Goal: Find specific page/section: Find specific page/section

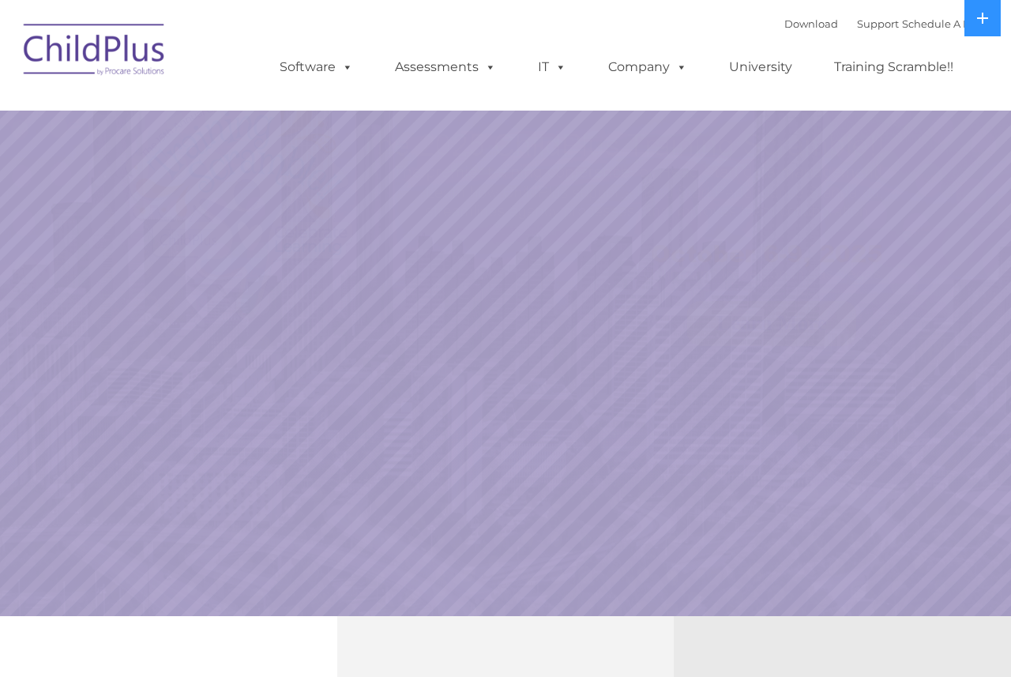
select select "MEDIUM"
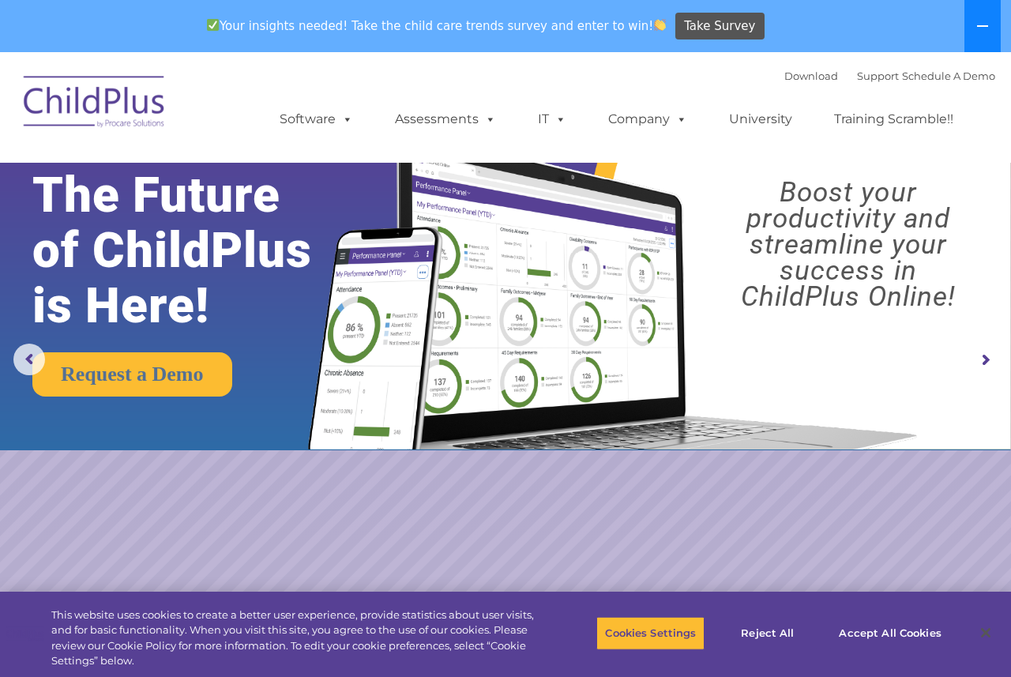
click at [982, 24] on icon at bounding box center [982, 26] width 13 height 13
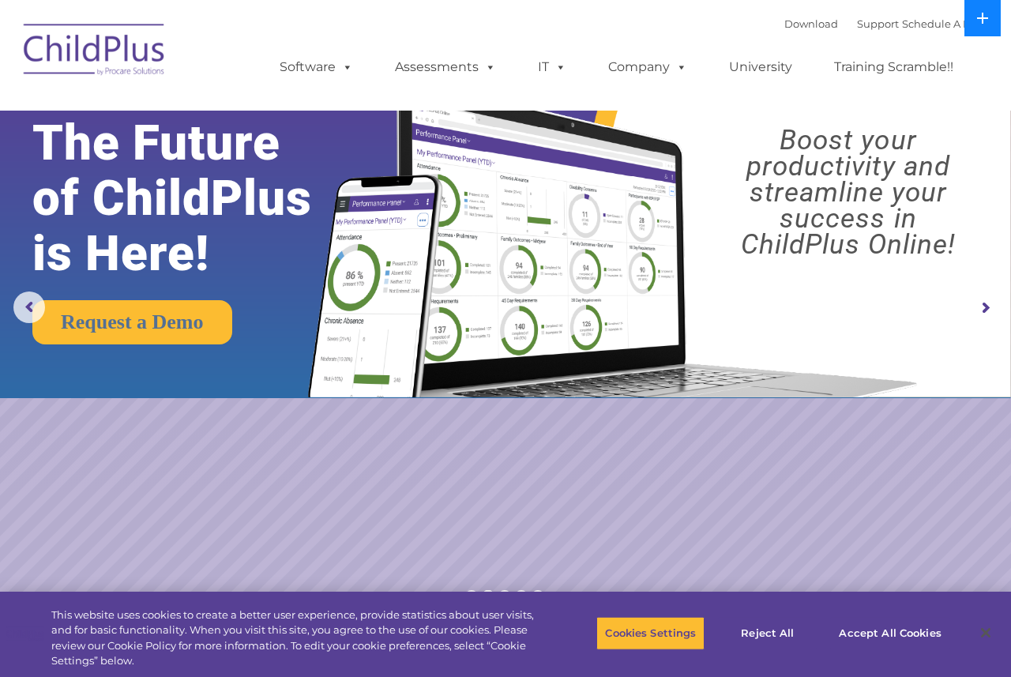
click at [982, 24] on icon at bounding box center [982, 18] width 13 height 13
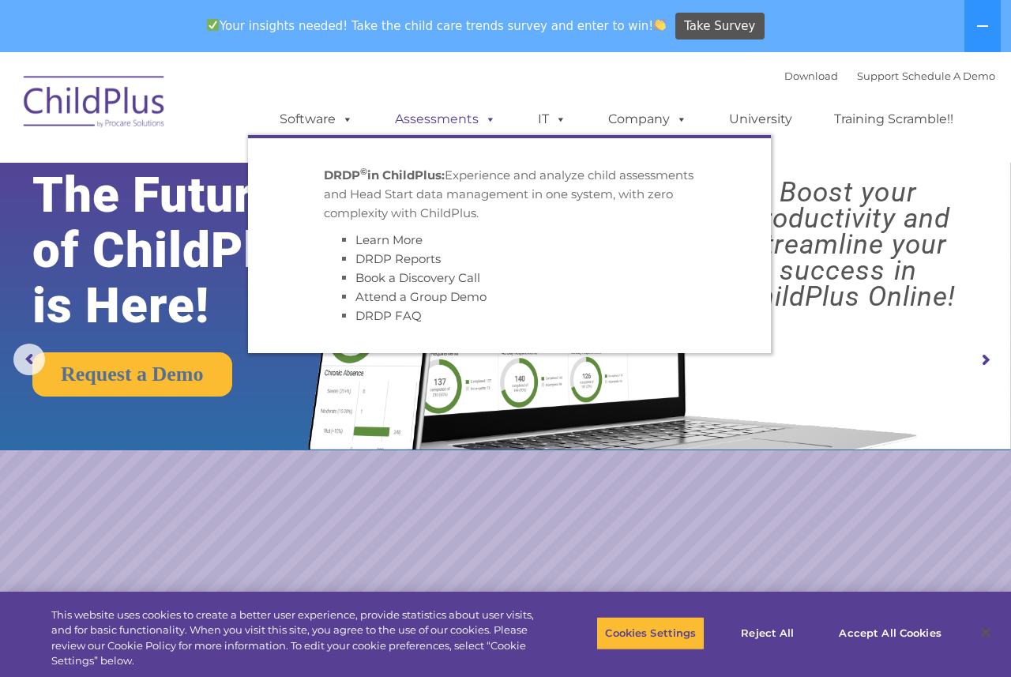
click at [471, 119] on link "Assessments" at bounding box center [445, 119] width 133 height 32
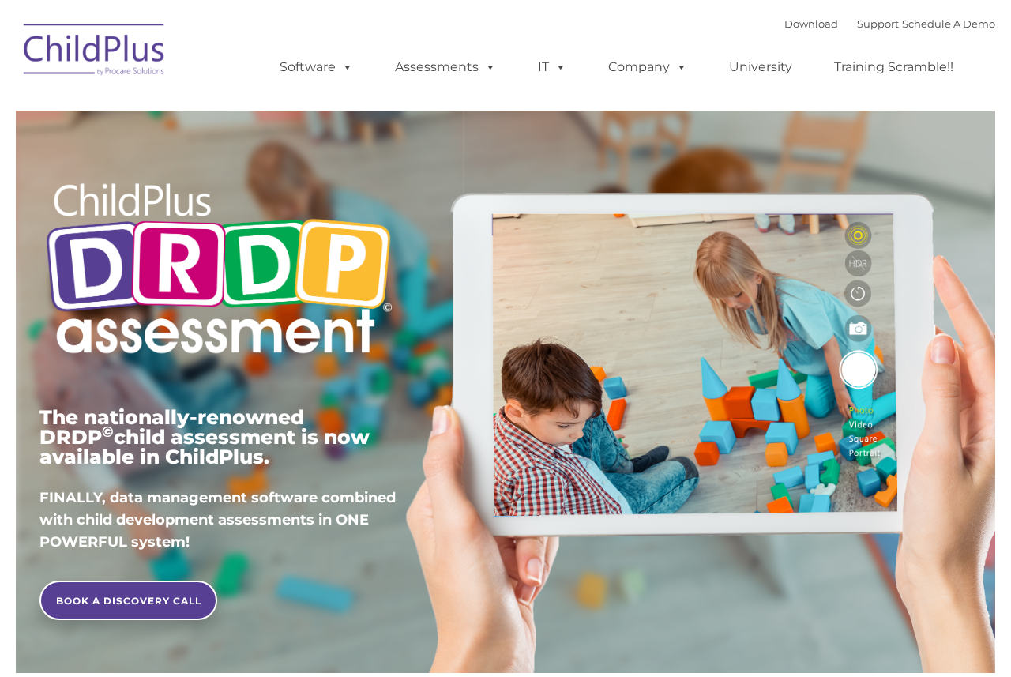
type input ""
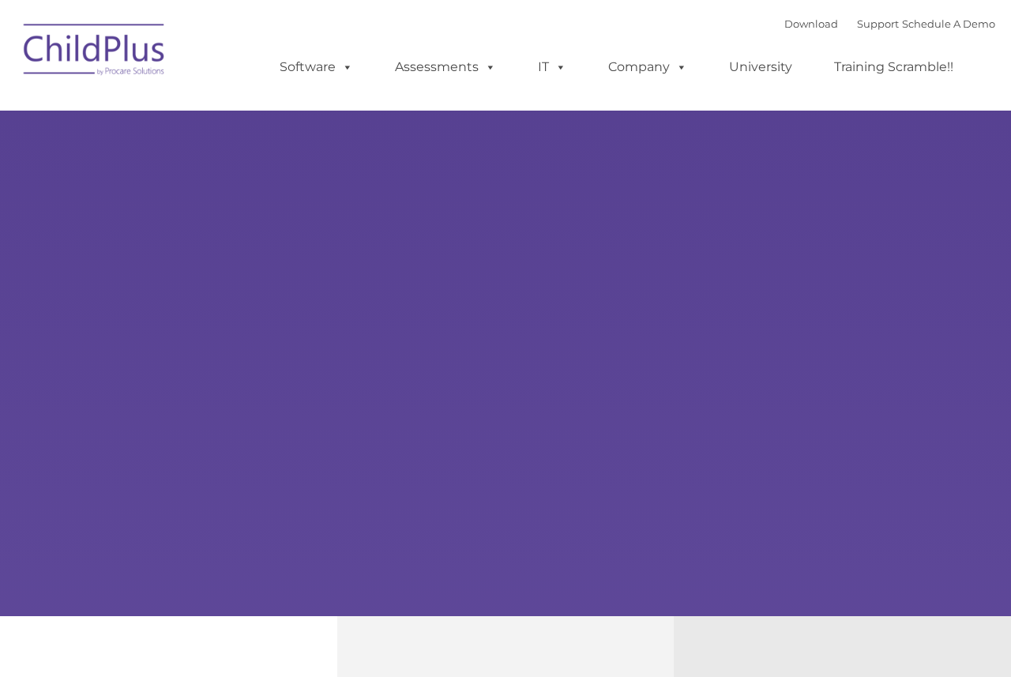
type input ""
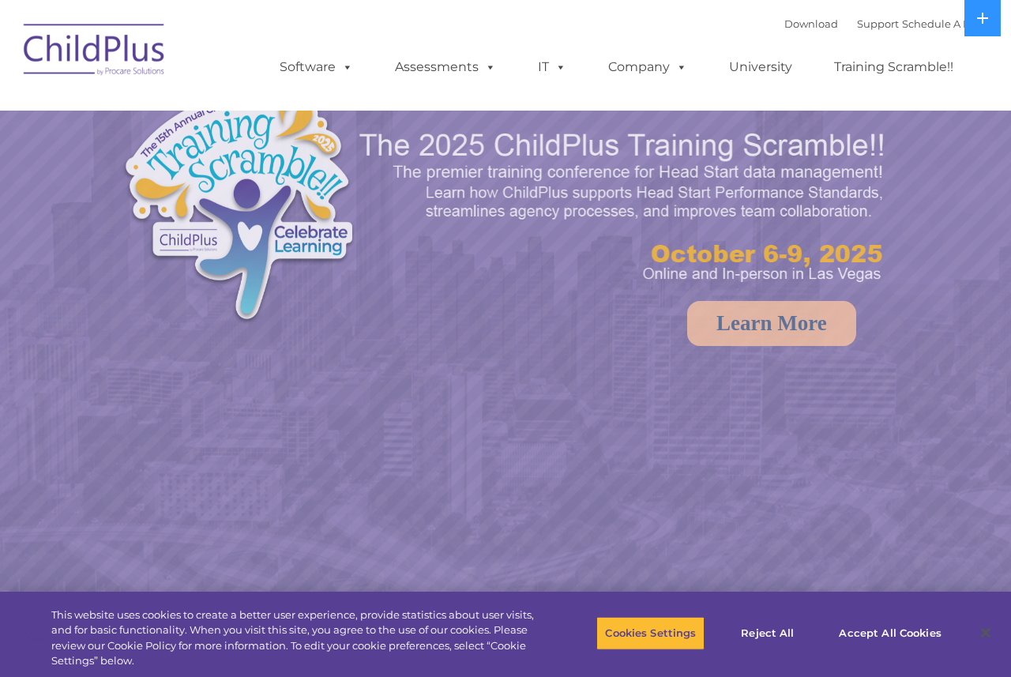
select select "MEDIUM"
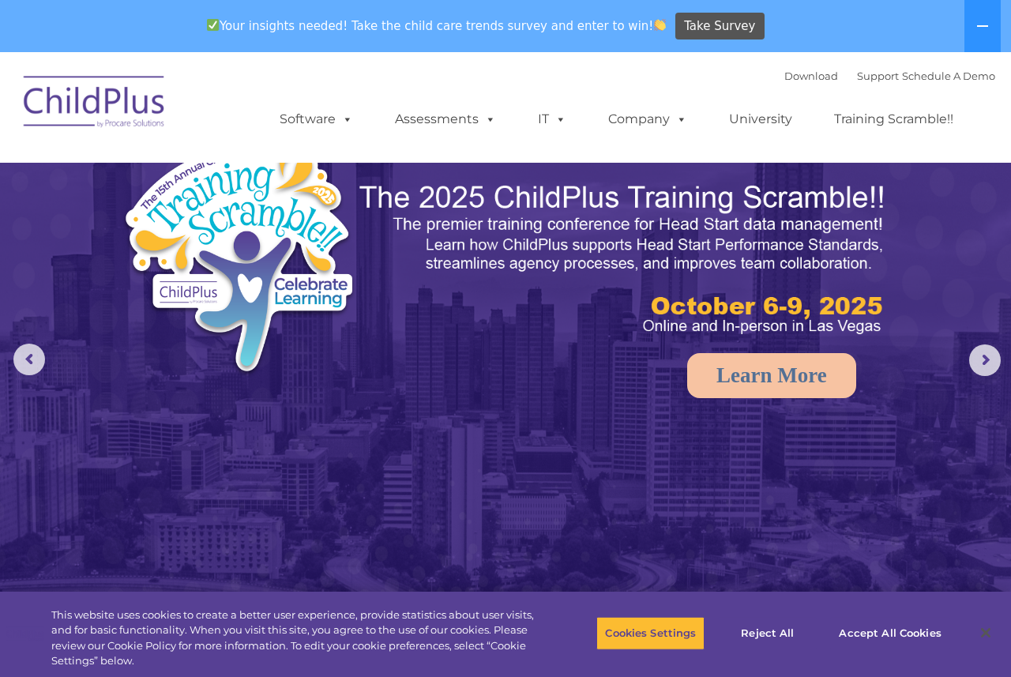
click at [71, 96] on img at bounding box center [95, 104] width 158 height 79
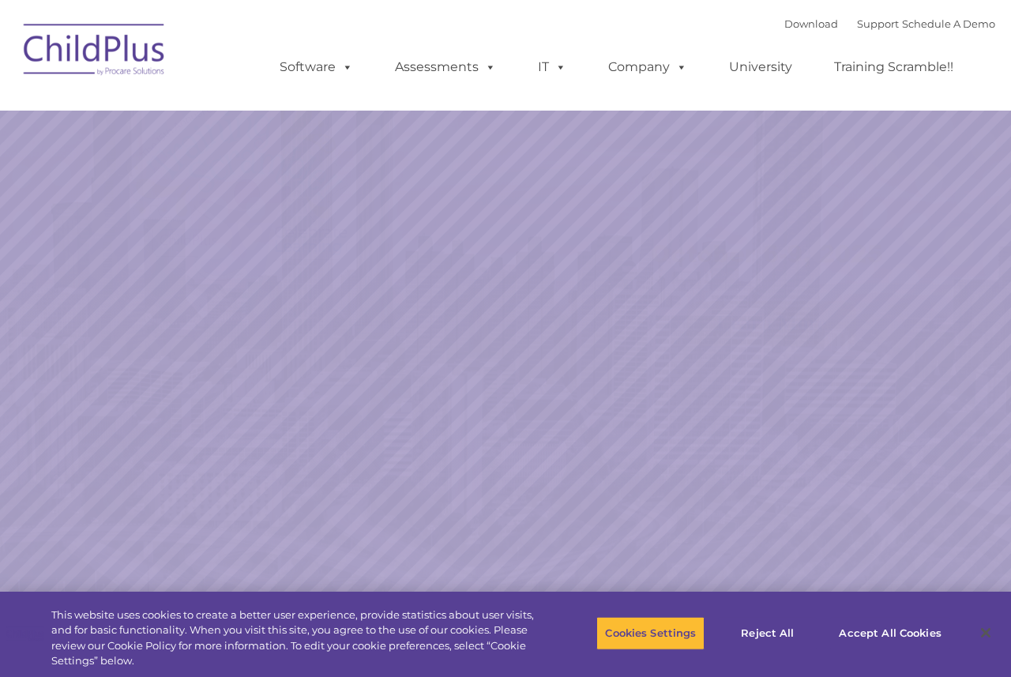
select select "MEDIUM"
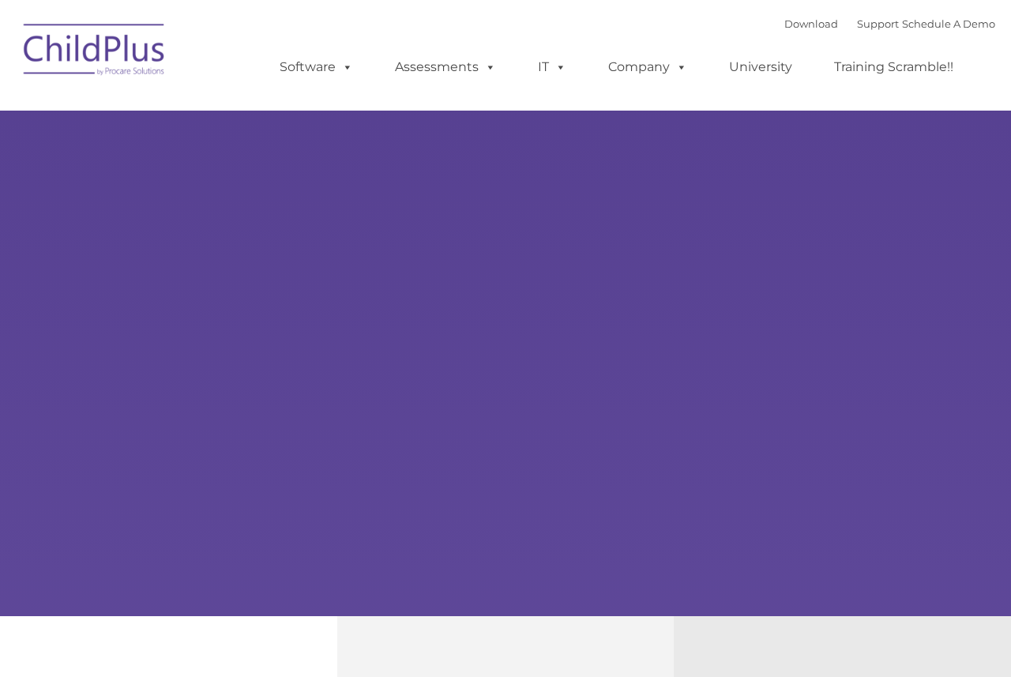
type input ""
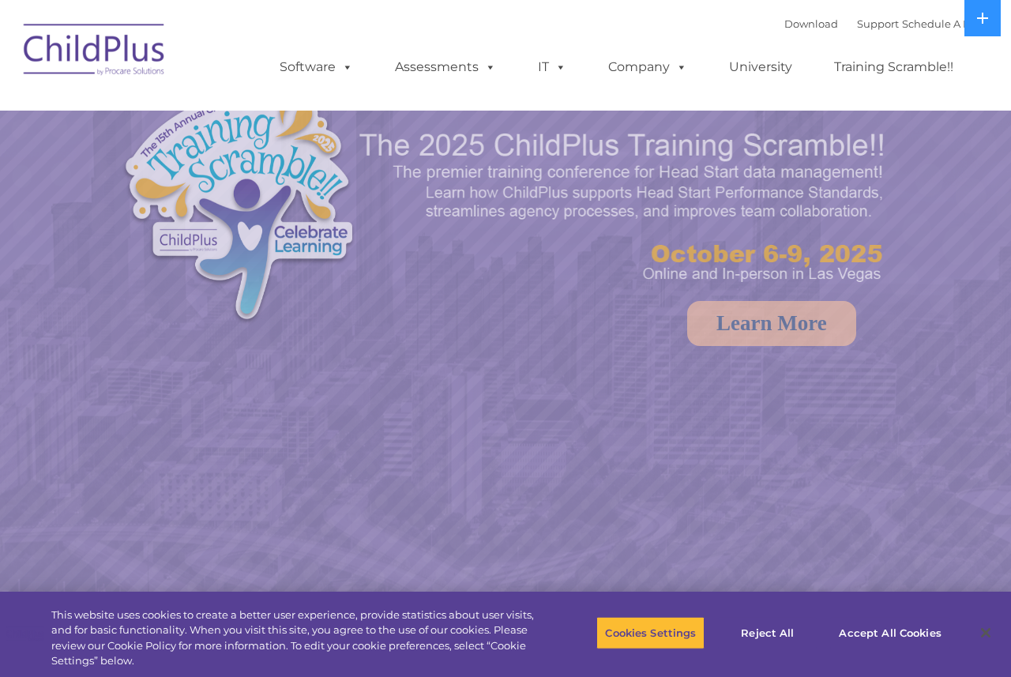
select select "MEDIUM"
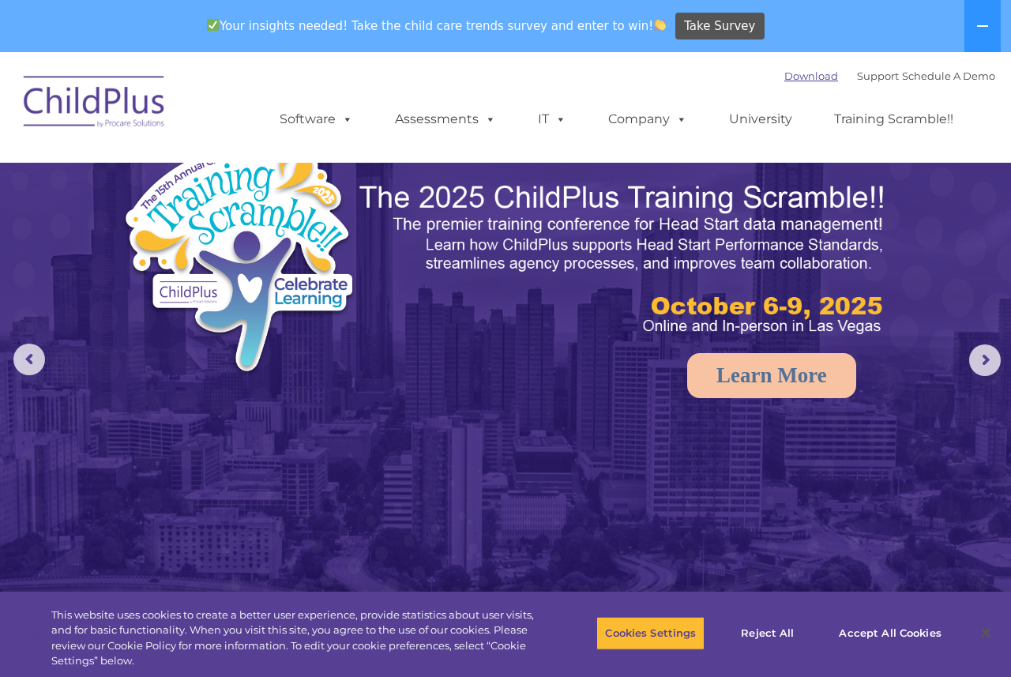
click at [784, 69] on link "Download" at bounding box center [811, 75] width 54 height 13
